Goal: Participate in discussion: Engage in conversation with other users on a specific topic

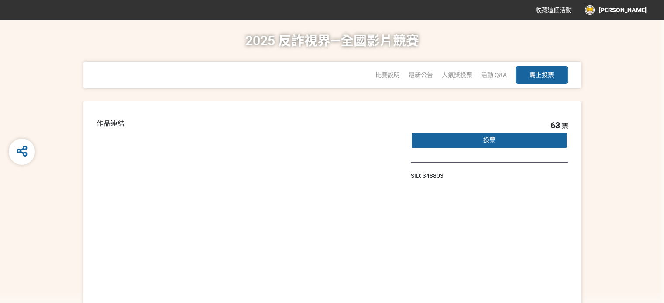
click at [560, 75] on button "馬上投票" at bounding box center [541, 74] width 52 height 17
select select "13146"
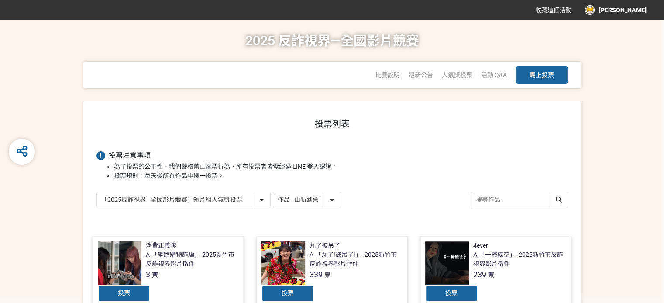
click at [540, 76] on span "馬上投票" at bounding box center [541, 75] width 24 height 7
click at [542, 72] on span "馬上投票" at bounding box center [541, 75] width 24 height 7
click at [264, 203] on select "「2025反詐視界—全國影片競賽」短影音組人氣獎投票 「2025反詐視界—全國影片競賽」短片組人氣獎投票" at bounding box center [183, 199] width 173 height 15
click at [97, 192] on select "「2025反詐視界—全國影片競賽」短影音組人氣獎投票 「2025反詐視界—全國影片競賽」短片組人氣獎投票" at bounding box center [183, 199] width 173 height 15
click at [290, 197] on select "作品 - 由新到舊 作品 - 由舊到新 票數 - 由多到少 票數 - 由少到多" at bounding box center [306, 199] width 67 height 15
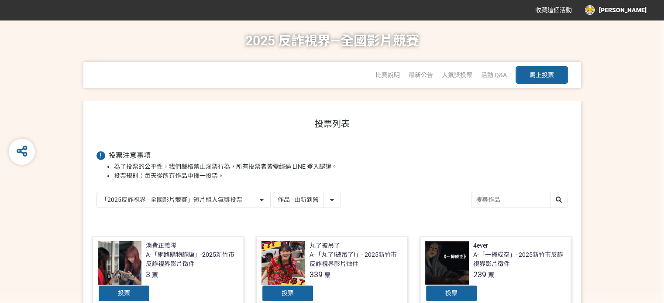
click at [520, 201] on input "search" at bounding box center [519, 199] width 96 height 15
type input "你聽"
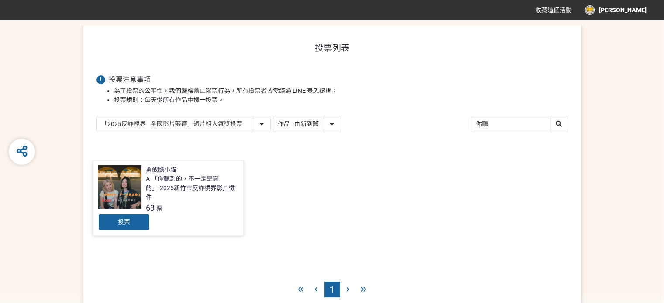
scroll to position [87, 0]
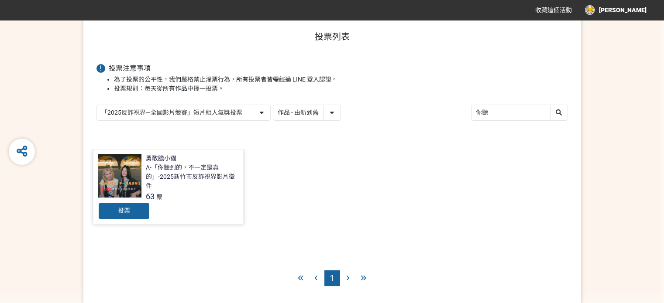
click at [138, 207] on div "投票" at bounding box center [124, 210] width 52 height 17
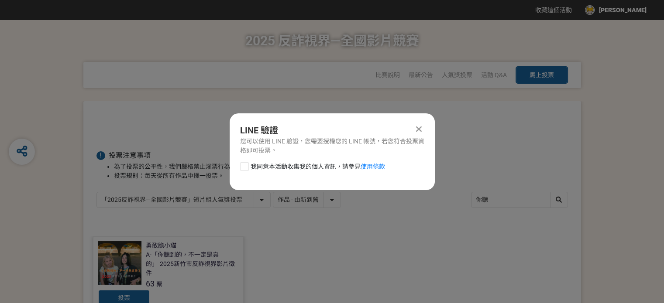
scroll to position [0, 0]
click at [244, 166] on div at bounding box center [244, 166] width 9 height 9
checkbox input "true"
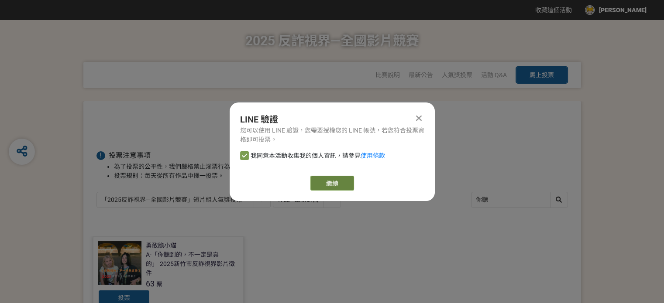
click at [343, 183] on button "繼續" at bounding box center [332, 183] width 44 height 15
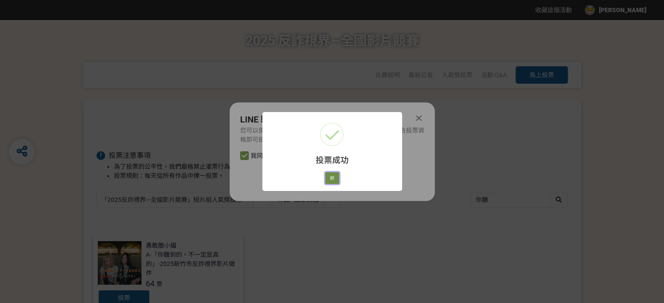
click at [335, 178] on button "好" at bounding box center [332, 178] width 14 height 12
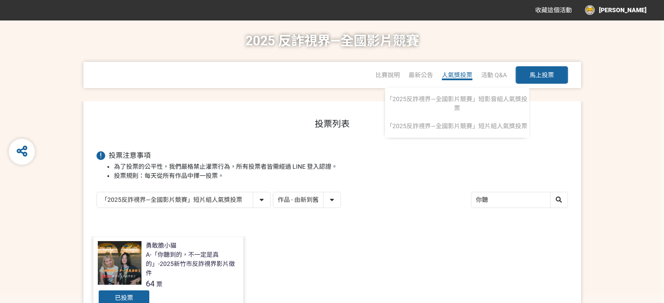
click at [468, 76] on span "人氣獎投票" at bounding box center [457, 75] width 31 height 7
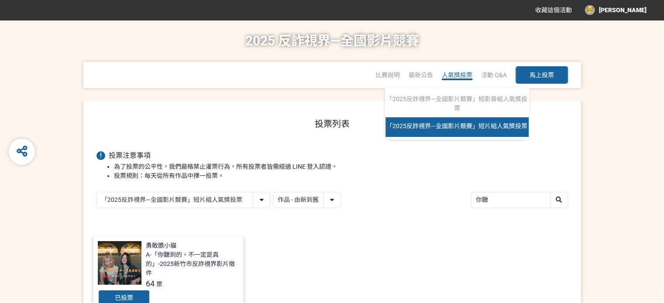
click at [478, 123] on span "「2025反詐視界—全國影片競賽」短片組人氣獎投票" at bounding box center [456, 126] width 141 height 7
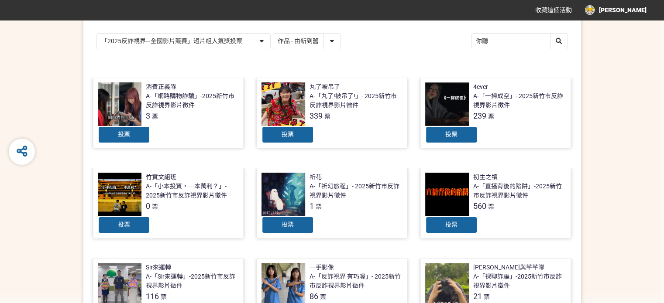
scroll to position [175, 0]
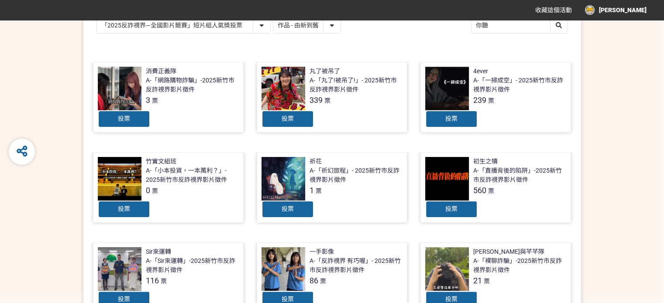
click at [457, 178] on div at bounding box center [447, 179] width 44 height 44
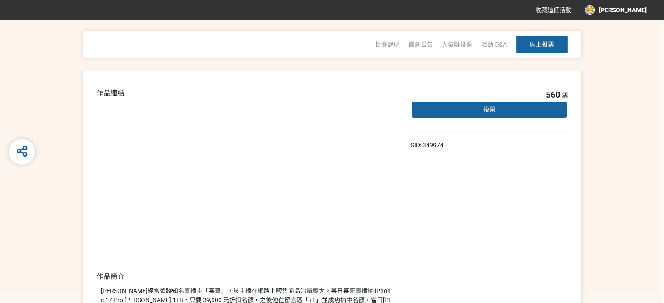
scroll to position [44, 0]
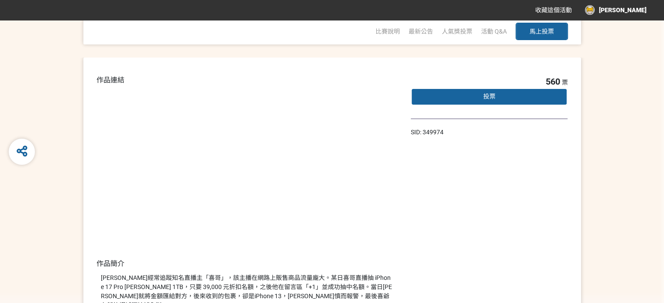
select select "13146"
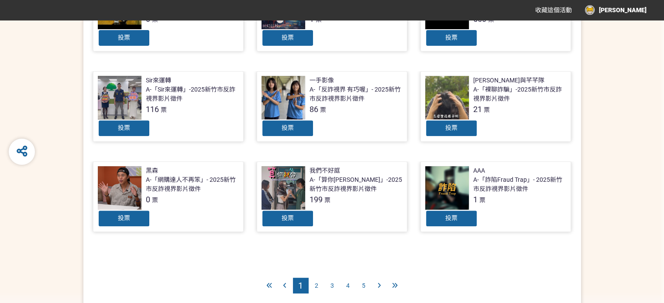
scroll to position [349, 0]
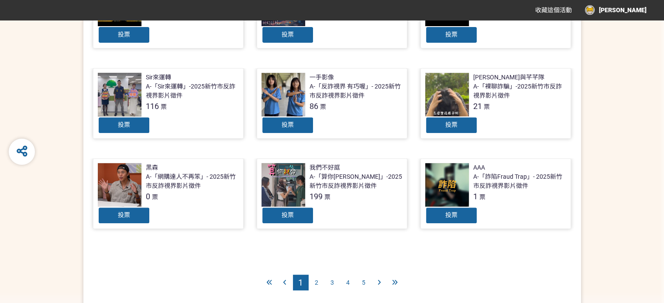
click at [319, 279] on div "2" at bounding box center [316, 283] width 16 height 16
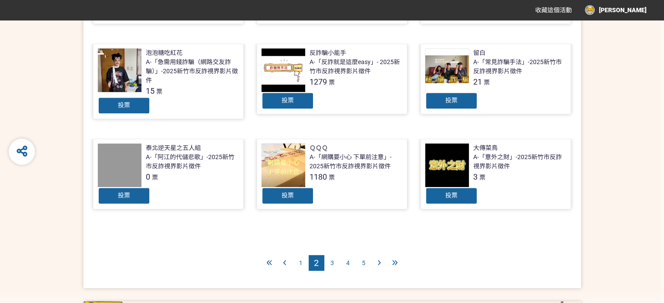
scroll to position [393, 0]
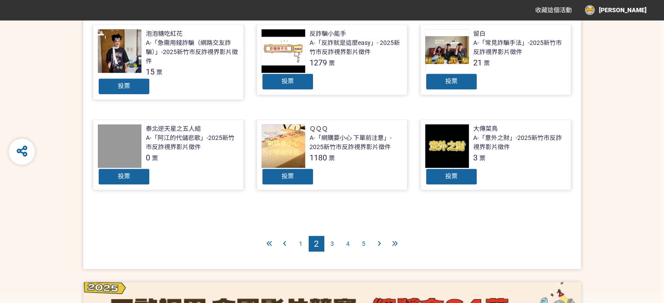
click at [330, 243] on span "3" at bounding box center [331, 243] width 3 height 7
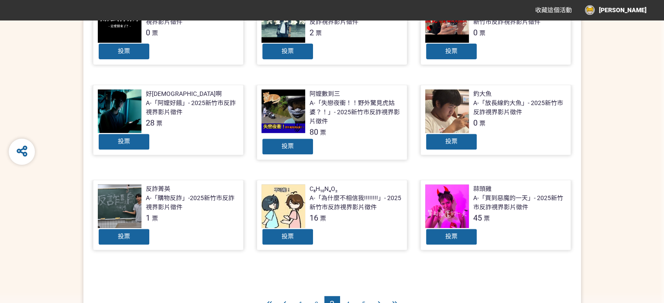
scroll to position [349, 0]
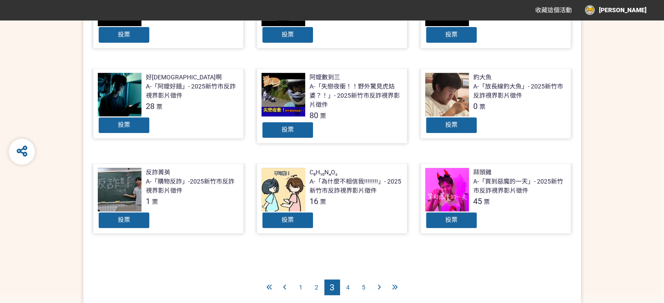
click at [347, 284] on span "4" at bounding box center [347, 287] width 3 height 7
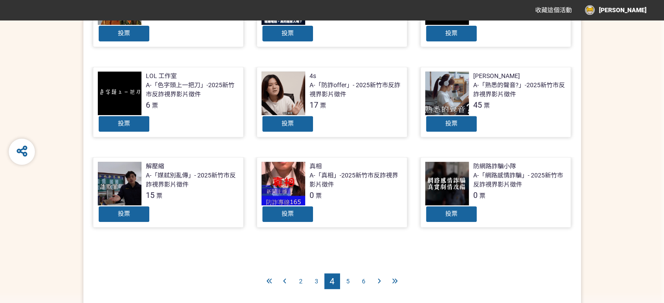
scroll to position [393, 0]
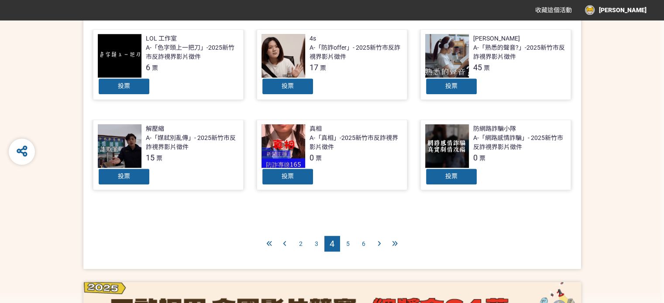
click at [349, 240] on span "5" at bounding box center [347, 243] width 3 height 7
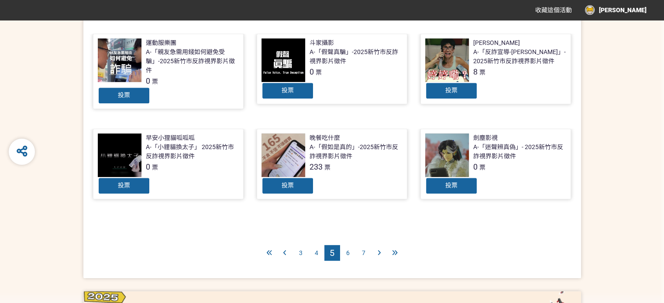
scroll to position [393, 0]
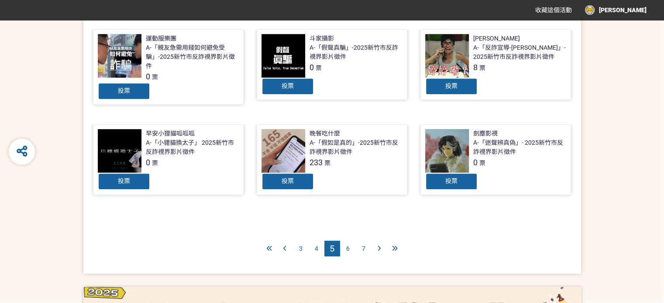
click at [356, 246] on div "7" at bounding box center [364, 249] width 16 height 16
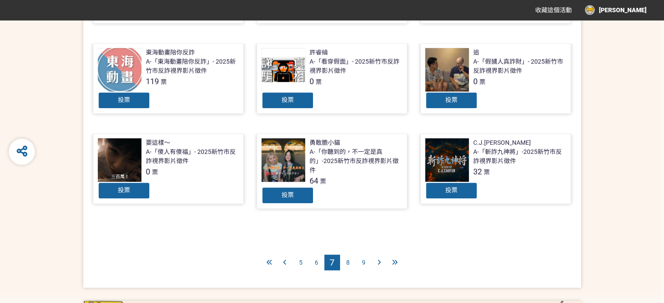
scroll to position [393, 0]
